Goal: Task Accomplishment & Management: Manage account settings

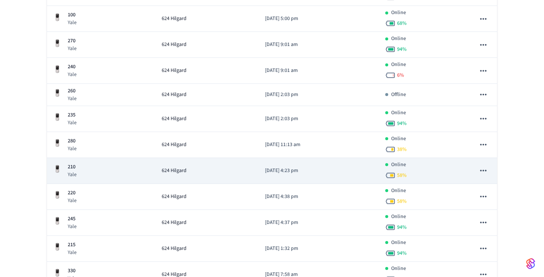
scroll to position [550, 0]
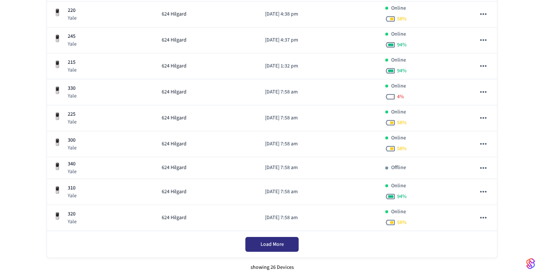
click at [295, 240] on button "Load More" at bounding box center [271, 244] width 53 height 15
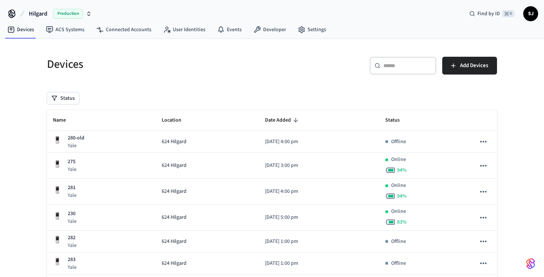
click at [165, 99] on div "Status" at bounding box center [272, 98] width 450 height 12
click at [391, 70] on div "​ ​" at bounding box center [403, 66] width 67 height 18
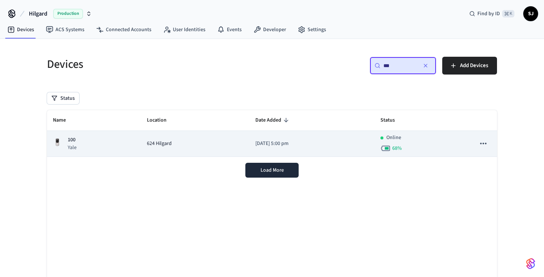
type input "***"
click at [200, 144] on div "624 Hilgard" at bounding box center [195, 144] width 97 height 8
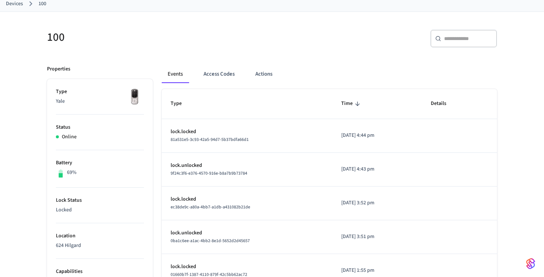
scroll to position [56, 0]
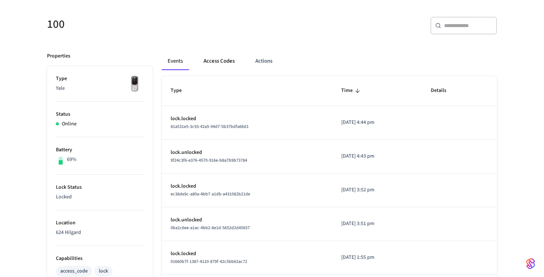
click at [221, 57] on button "Access Codes" at bounding box center [219, 61] width 43 height 18
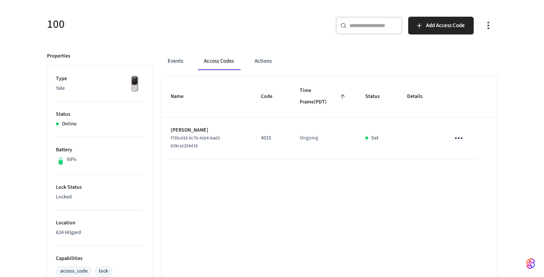
click at [454, 133] on icon "sticky table" at bounding box center [458, 137] width 11 height 11
click at [475, 177] on li "Delete" at bounding box center [476, 180] width 35 height 20
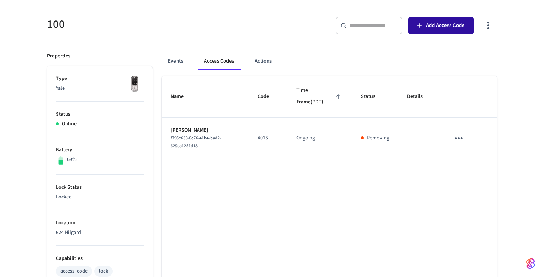
click at [449, 31] on button "Add Access Code" at bounding box center [441, 26] width 66 height 18
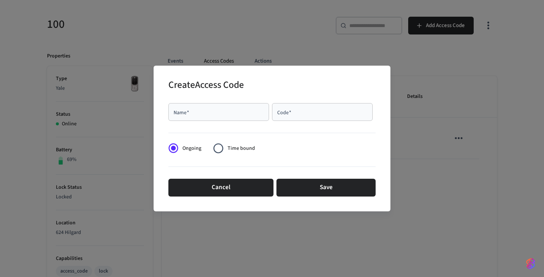
click at [187, 124] on div at bounding box center [271, 131] width 207 height 15
click at [187, 117] on div "Name   *" at bounding box center [218, 112] width 101 height 18
type input "*"
type input "*********"
click at [322, 110] on input "Code   *" at bounding box center [323, 111] width 92 height 7
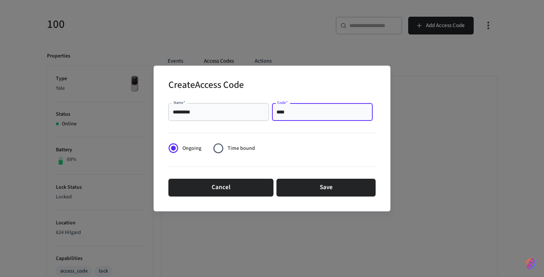
type input "****"
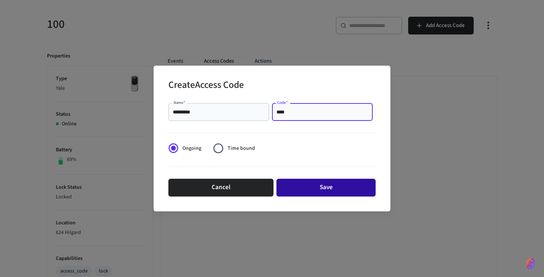
click at [327, 187] on button "Save" at bounding box center [326, 187] width 99 height 18
